Goal: Entertainment & Leisure: Consume media (video, audio)

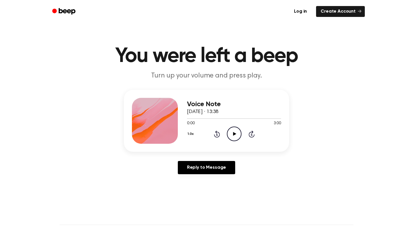
click at [236, 136] on icon "Play Audio" at bounding box center [234, 134] width 15 height 15
click at [236, 133] on icon "Pause Audio" at bounding box center [234, 134] width 15 height 15
click at [231, 134] on icon "Play Audio" at bounding box center [234, 134] width 15 height 15
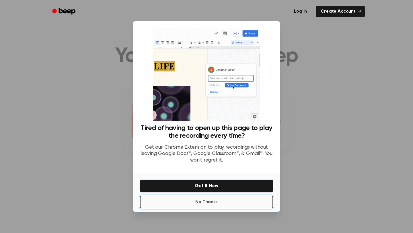
click at [210, 205] on button "No Thanks" at bounding box center [206, 202] width 133 height 13
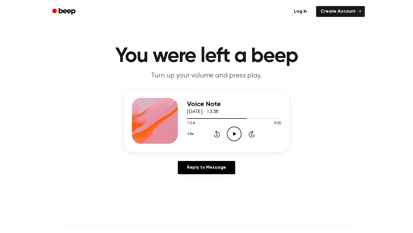
click at [233, 133] on icon at bounding box center [234, 134] width 3 height 4
click at [234, 133] on icon "Pause Audio" at bounding box center [234, 134] width 15 height 15
click at [237, 137] on icon "Play Audio" at bounding box center [234, 134] width 15 height 15
click at [235, 133] on icon at bounding box center [234, 134] width 3 height 4
click at [216, 132] on icon at bounding box center [217, 134] width 6 height 7
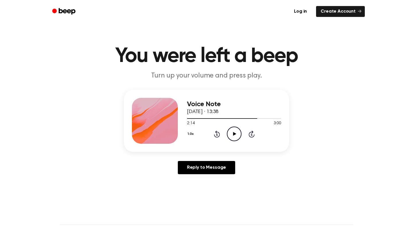
click at [216, 132] on icon at bounding box center [217, 134] width 6 height 7
click at [234, 134] on icon at bounding box center [234, 134] width 3 height 4
click at [215, 134] on icon "Rewind 5 seconds" at bounding box center [217, 133] width 6 height 7
click at [232, 135] on icon "Pause Audio" at bounding box center [234, 134] width 15 height 15
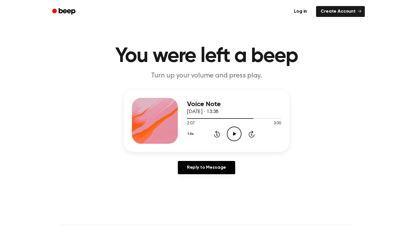
click at [233, 132] on icon "Play Audio" at bounding box center [234, 134] width 15 height 15
click at [233, 135] on icon at bounding box center [234, 134] width 3 height 4
click at [232, 131] on icon "Play Audio" at bounding box center [234, 134] width 15 height 15
click at [232, 131] on icon "Pause Audio" at bounding box center [234, 134] width 15 height 15
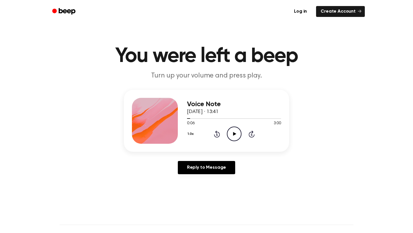
click at [232, 137] on icon "Play Audio" at bounding box center [234, 134] width 15 height 15
click at [218, 134] on icon "Rewind 5 seconds" at bounding box center [217, 133] width 6 height 7
click at [234, 134] on icon at bounding box center [234, 134] width 3 height 4
click at [233, 133] on icon at bounding box center [234, 134] width 3 height 4
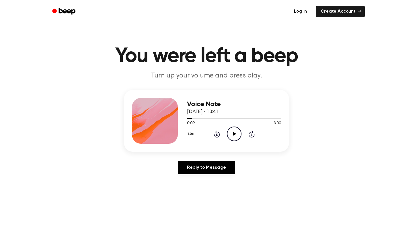
click at [216, 132] on icon at bounding box center [217, 134] width 6 height 7
click at [234, 135] on icon at bounding box center [234, 134] width 3 height 4
click at [234, 135] on icon "Pause Audio" at bounding box center [234, 134] width 15 height 15
click at [236, 137] on icon "Play Audio" at bounding box center [234, 134] width 15 height 15
click at [234, 134] on icon at bounding box center [234, 134] width 3 height 4
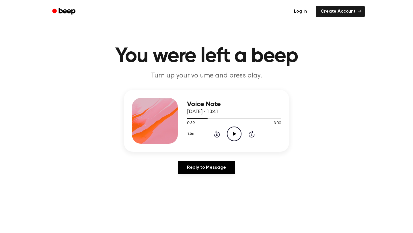
click at [217, 132] on icon "Rewind 5 seconds" at bounding box center [217, 133] width 6 height 7
click at [232, 133] on icon "Play Audio" at bounding box center [234, 134] width 15 height 15
click at [233, 133] on icon "Pause Audio" at bounding box center [234, 134] width 15 height 15
click at [234, 132] on icon "Play Audio" at bounding box center [234, 134] width 15 height 15
click at [234, 132] on icon "Pause Audio" at bounding box center [234, 134] width 15 height 15
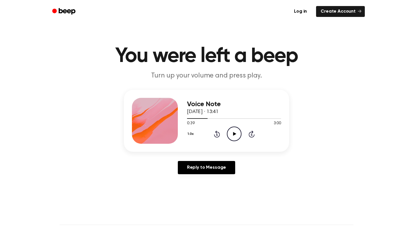
click at [234, 138] on icon "Play Audio" at bounding box center [234, 134] width 15 height 15
click at [225, 118] on div at bounding box center [234, 118] width 94 height 5
click at [233, 136] on icon at bounding box center [234, 134] width 3 height 4
click at [234, 133] on icon at bounding box center [234, 134] width 3 height 4
click at [234, 133] on icon "Pause Audio" at bounding box center [234, 134] width 15 height 15
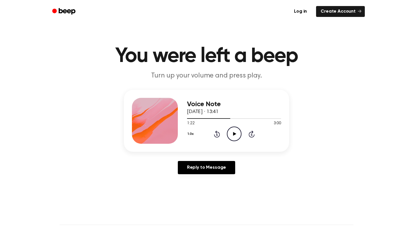
click at [232, 132] on icon "Play Audio" at bounding box center [234, 134] width 15 height 15
click at [214, 135] on icon at bounding box center [217, 134] width 6 height 7
click at [236, 134] on icon "Pause Audio" at bounding box center [234, 134] width 15 height 15
click at [235, 135] on icon "Play Audio" at bounding box center [234, 134] width 15 height 15
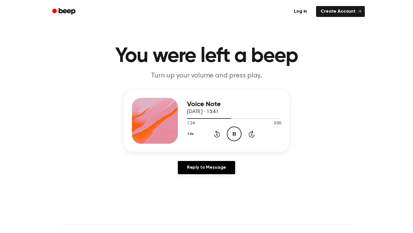
click at [235, 135] on icon at bounding box center [234, 134] width 3 height 4
click at [234, 134] on icon at bounding box center [234, 134] width 3 height 4
click at [234, 134] on icon "Pause Audio" at bounding box center [234, 134] width 15 height 15
click at [218, 135] on icon "Rewind 5 seconds" at bounding box center [217, 133] width 6 height 7
click at [233, 134] on icon at bounding box center [234, 134] width 3 height 4
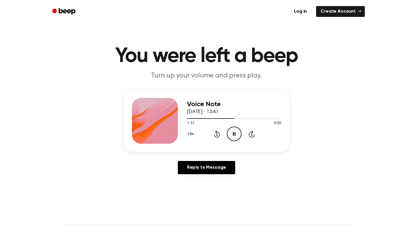
click at [233, 134] on icon at bounding box center [234, 134] width 3 height 4
click at [234, 137] on icon "Play Audio" at bounding box center [234, 134] width 15 height 15
click at [234, 134] on icon at bounding box center [234, 134] width 3 height 4
click at [245, 119] on div at bounding box center [234, 118] width 94 height 5
click at [233, 135] on icon at bounding box center [234, 134] width 3 height 4
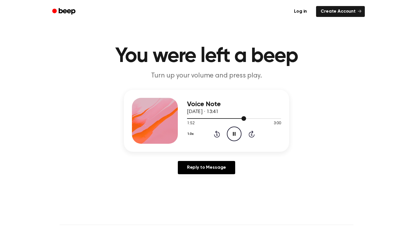
click at [242, 118] on span at bounding box center [244, 118] width 5 height 5
click at [217, 135] on icon at bounding box center [216, 134] width 1 height 2
click at [233, 135] on icon at bounding box center [234, 134] width 3 height 4
click at [216, 134] on icon "Rewind 5 seconds" at bounding box center [217, 133] width 6 height 7
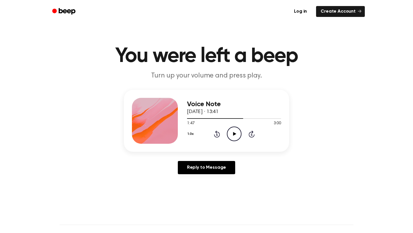
click at [232, 135] on icon "Play Audio" at bounding box center [234, 134] width 15 height 15
click at [230, 135] on icon "Pause Audio" at bounding box center [234, 134] width 15 height 15
click at [230, 135] on icon "Play Audio" at bounding box center [234, 134] width 15 height 15
click at [230, 135] on icon "Pause Audio" at bounding box center [234, 134] width 15 height 15
click at [234, 136] on icon "Play Audio" at bounding box center [234, 134] width 15 height 15
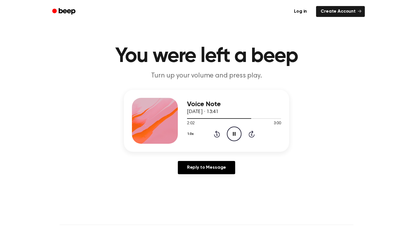
click at [234, 136] on icon at bounding box center [234, 134] width 3 height 4
click at [232, 135] on icon "Play Audio" at bounding box center [234, 134] width 15 height 15
click at [218, 135] on icon "Rewind 5 seconds" at bounding box center [217, 133] width 6 height 7
click at [232, 136] on icon "Pause Audio" at bounding box center [234, 134] width 15 height 15
click at [215, 137] on icon "Rewind 5 seconds" at bounding box center [217, 133] width 6 height 7
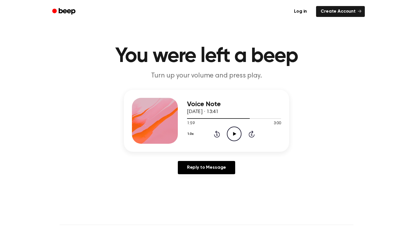
click at [230, 135] on icon "Play Audio" at bounding box center [234, 134] width 15 height 15
click at [234, 134] on icon at bounding box center [234, 134] width 3 height 4
click at [233, 130] on icon "Play Audio" at bounding box center [234, 134] width 15 height 15
click at [234, 135] on icon "Pause Audio" at bounding box center [234, 134] width 15 height 15
click at [235, 134] on icon at bounding box center [234, 134] width 3 height 4
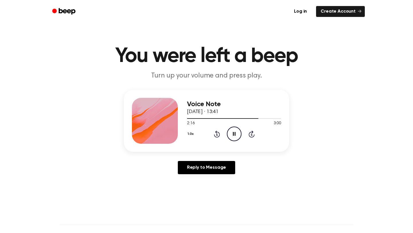
click at [235, 134] on icon at bounding box center [234, 134] width 3 height 4
click at [217, 133] on icon "Rewind 5 seconds" at bounding box center [217, 133] width 6 height 7
click at [235, 137] on icon "Play Audio" at bounding box center [234, 134] width 15 height 15
click at [219, 134] on icon "Rewind 5 seconds" at bounding box center [217, 133] width 6 height 7
click at [232, 133] on icon "Pause Audio" at bounding box center [234, 134] width 15 height 15
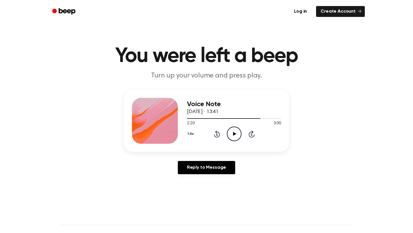
click at [216, 133] on icon "Rewind 5 seconds" at bounding box center [217, 133] width 6 height 7
click at [234, 133] on icon at bounding box center [234, 134] width 3 height 4
click at [236, 137] on icon "Play Audio" at bounding box center [234, 134] width 15 height 15
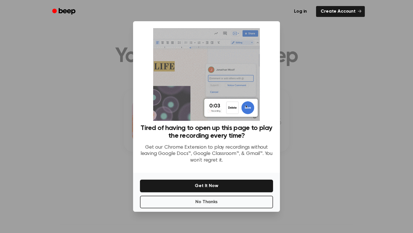
click at [223, 152] on p "Get our Chrome Extension to play recordings without leaving Google Docs™, Googl…" at bounding box center [206, 154] width 133 height 20
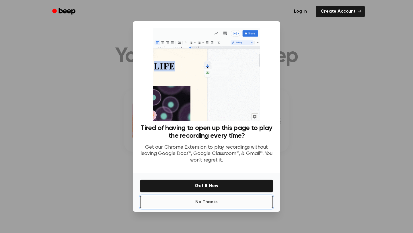
click at [214, 198] on button "No Thanks" at bounding box center [206, 202] width 133 height 13
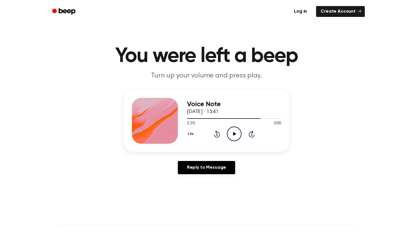
click at [232, 130] on icon "Play Audio" at bounding box center [234, 134] width 15 height 15
click at [265, 118] on div at bounding box center [231, 118] width 88 height 1
click at [233, 134] on icon at bounding box center [234, 134] width 3 height 4
click at [218, 134] on icon "Rewind 5 seconds" at bounding box center [217, 133] width 6 height 7
click at [234, 135] on icon at bounding box center [234, 134] width 3 height 4
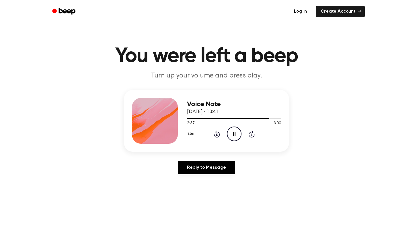
click at [234, 135] on icon at bounding box center [234, 134] width 3 height 4
click at [219, 135] on icon at bounding box center [217, 134] width 6 height 7
click at [233, 135] on icon at bounding box center [234, 134] width 3 height 4
click at [234, 131] on icon "Play Audio" at bounding box center [234, 134] width 15 height 15
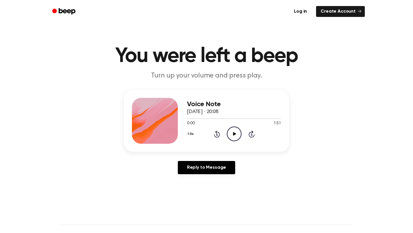
click at [236, 133] on icon "Play Audio" at bounding box center [234, 134] width 15 height 15
click at [236, 133] on icon "Pause Audio" at bounding box center [234, 134] width 15 height 15
click at [234, 134] on icon at bounding box center [234, 134] width 3 height 4
click at [236, 134] on icon "Play Audio" at bounding box center [234, 134] width 15 height 15
click at [233, 135] on icon "Play Audio" at bounding box center [234, 134] width 15 height 15
